Goal: Find contact information: Find contact information

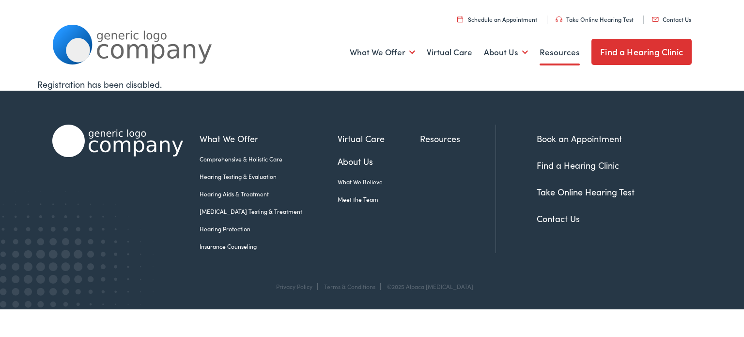
click at [564, 54] on link "Resources" at bounding box center [560, 52] width 40 height 36
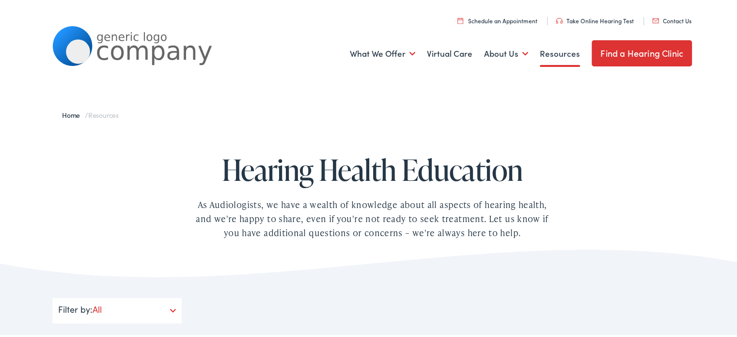
click at [672, 21] on link "Contact Us" at bounding box center [671, 19] width 39 height 8
